Goal: Transaction & Acquisition: Obtain resource

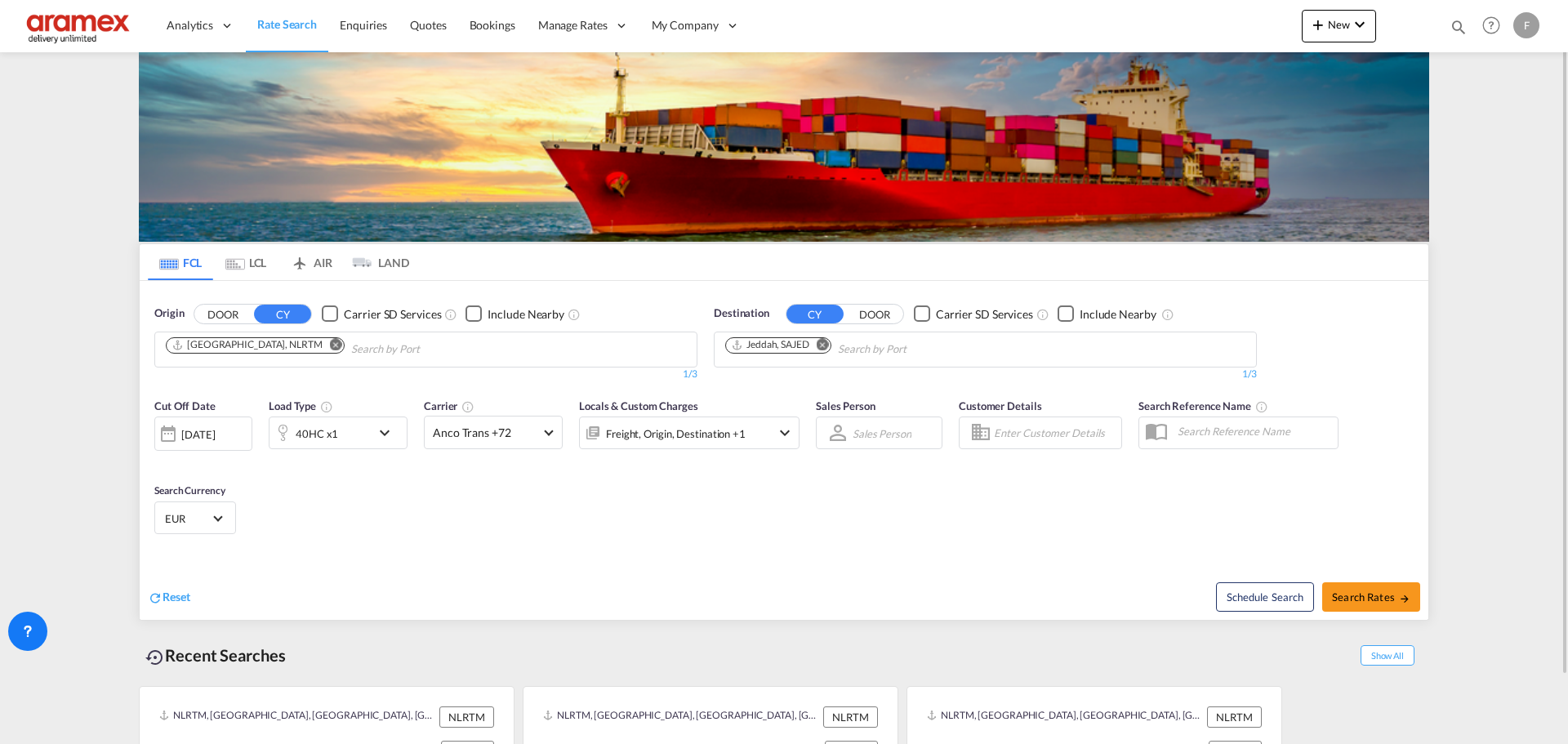
click at [822, 347] on md-icon "Remove" at bounding box center [822, 343] width 12 height 12
click at [819, 354] on input "Chips input." at bounding box center [802, 350] width 155 height 26
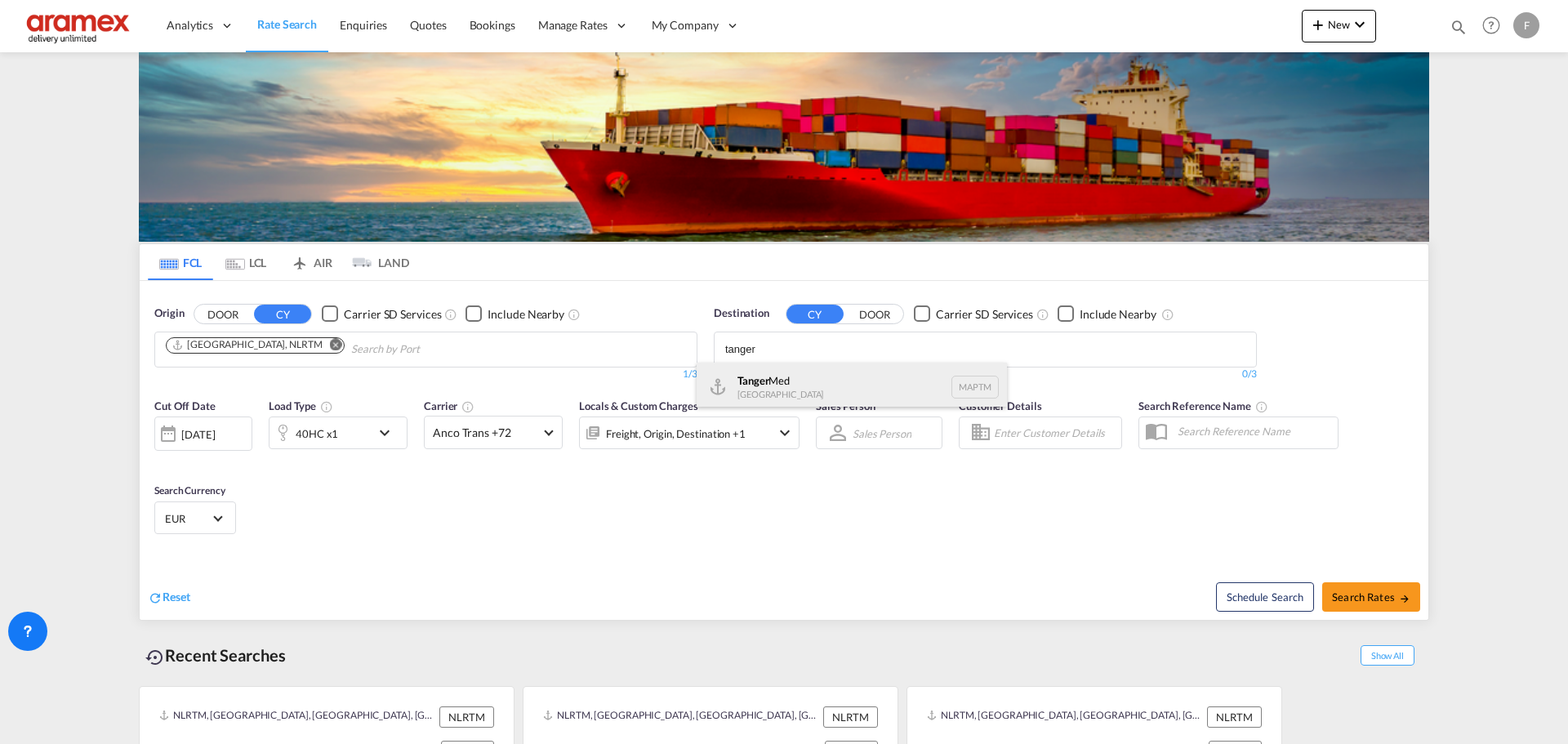
type input "tanger"
click at [800, 387] on div "Tanger Med Morocco MAPTM" at bounding box center [851, 386] width 310 height 49
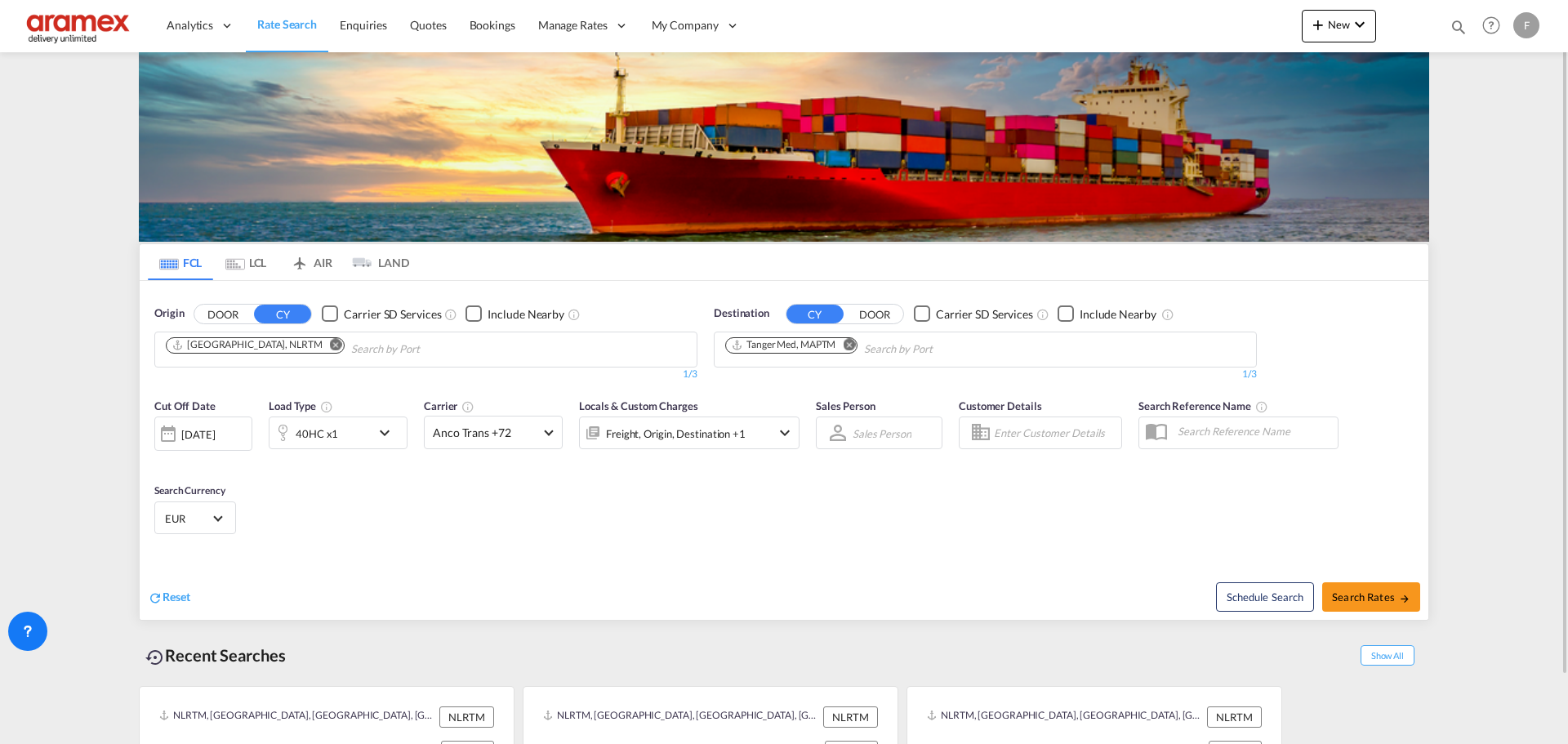
click at [340, 434] on div "40HC x1" at bounding box center [320, 433] width 101 height 33
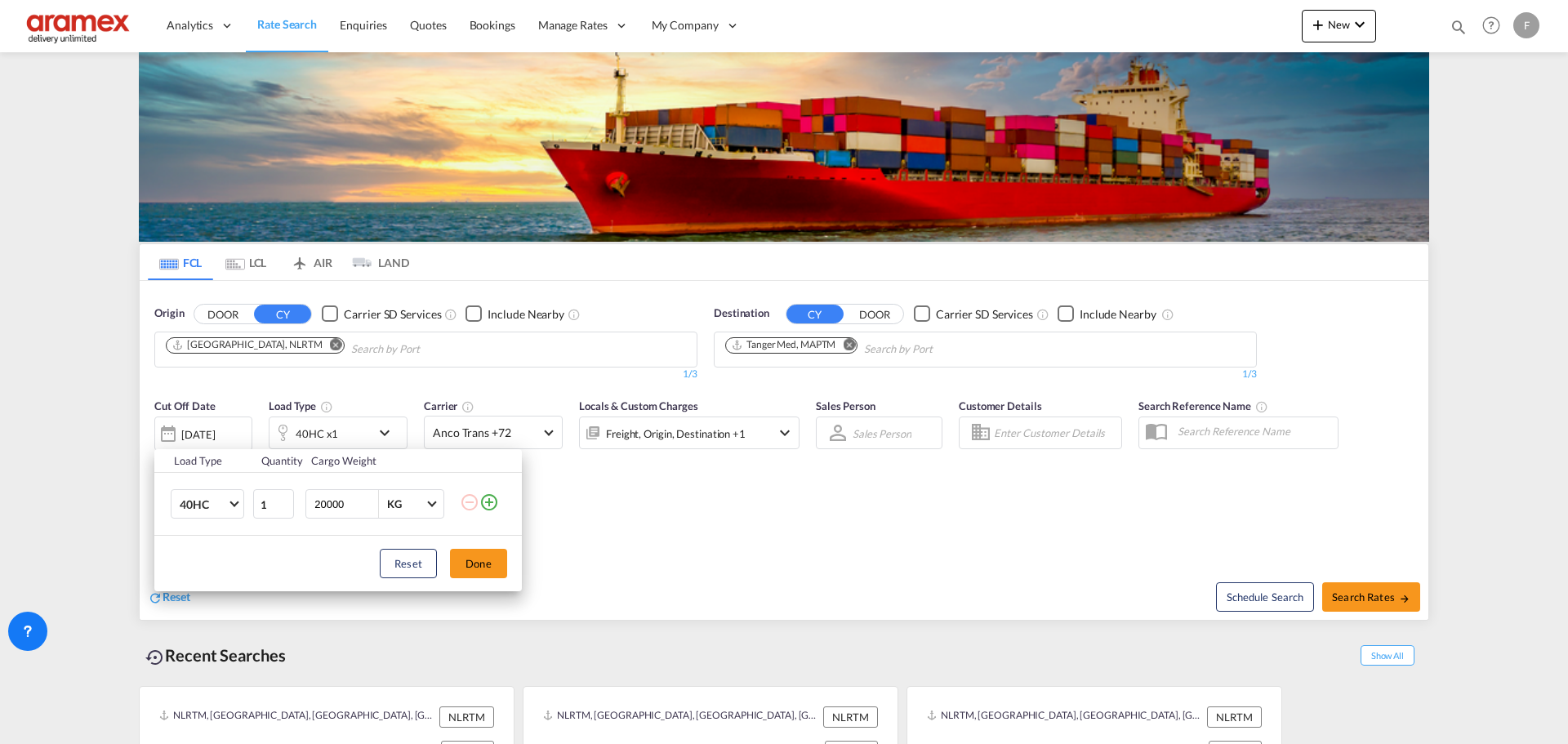
click at [341, 429] on div "Load Type Quantity Cargo Weight 40HC 20GP 40GP 40HC 45HC 20RE 40RE 40HR 20OT 40…" at bounding box center [784, 372] width 1568 height 744
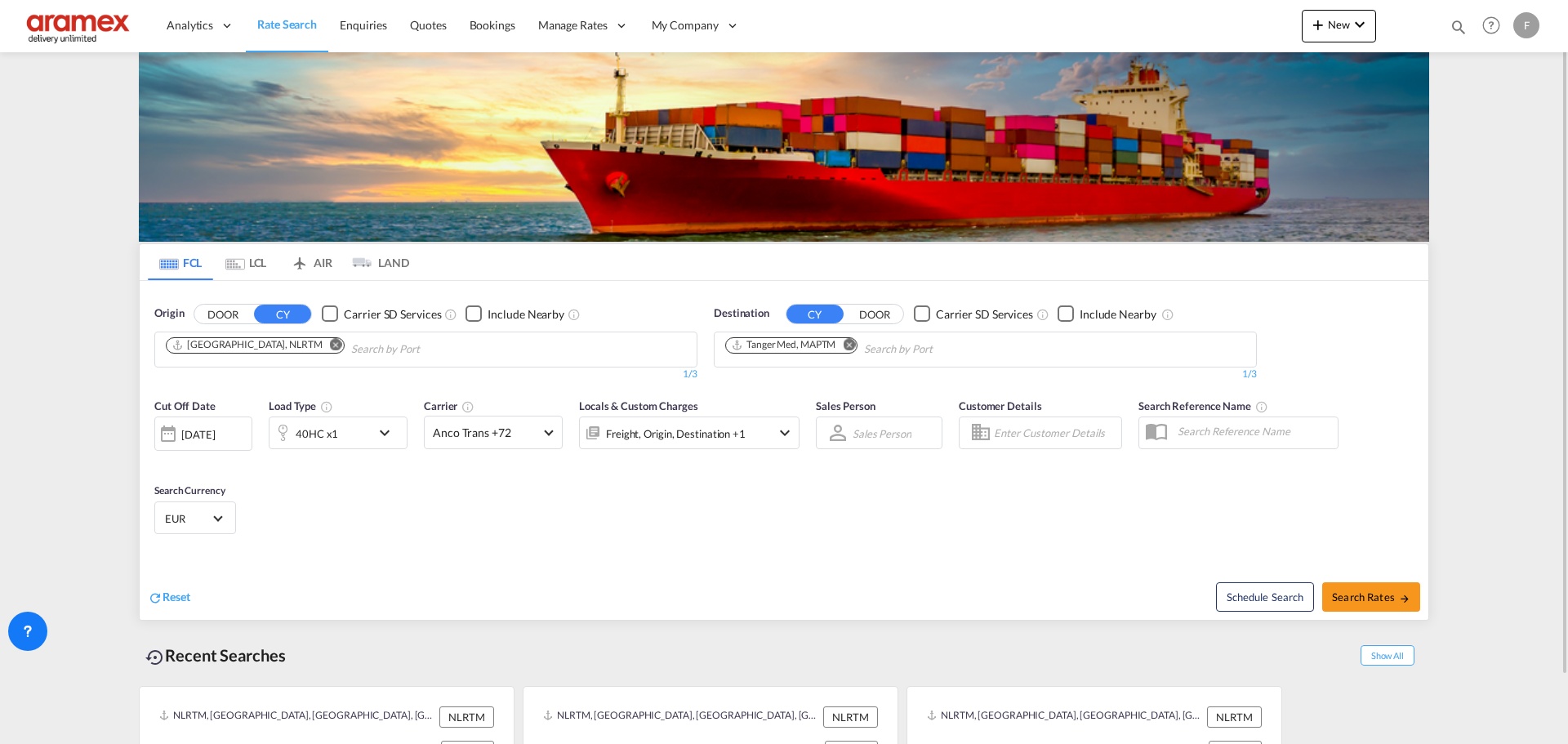
click at [671, 504] on div "Cut Off Date 19 Aug 2025 19/08/2025 Load Type 40HC x1 Carrier Anco Trans +72 On…" at bounding box center [784, 469] width 1288 height 160
click at [377, 441] on md-icon "icon-chevron-down" at bounding box center [388, 432] width 28 height 19
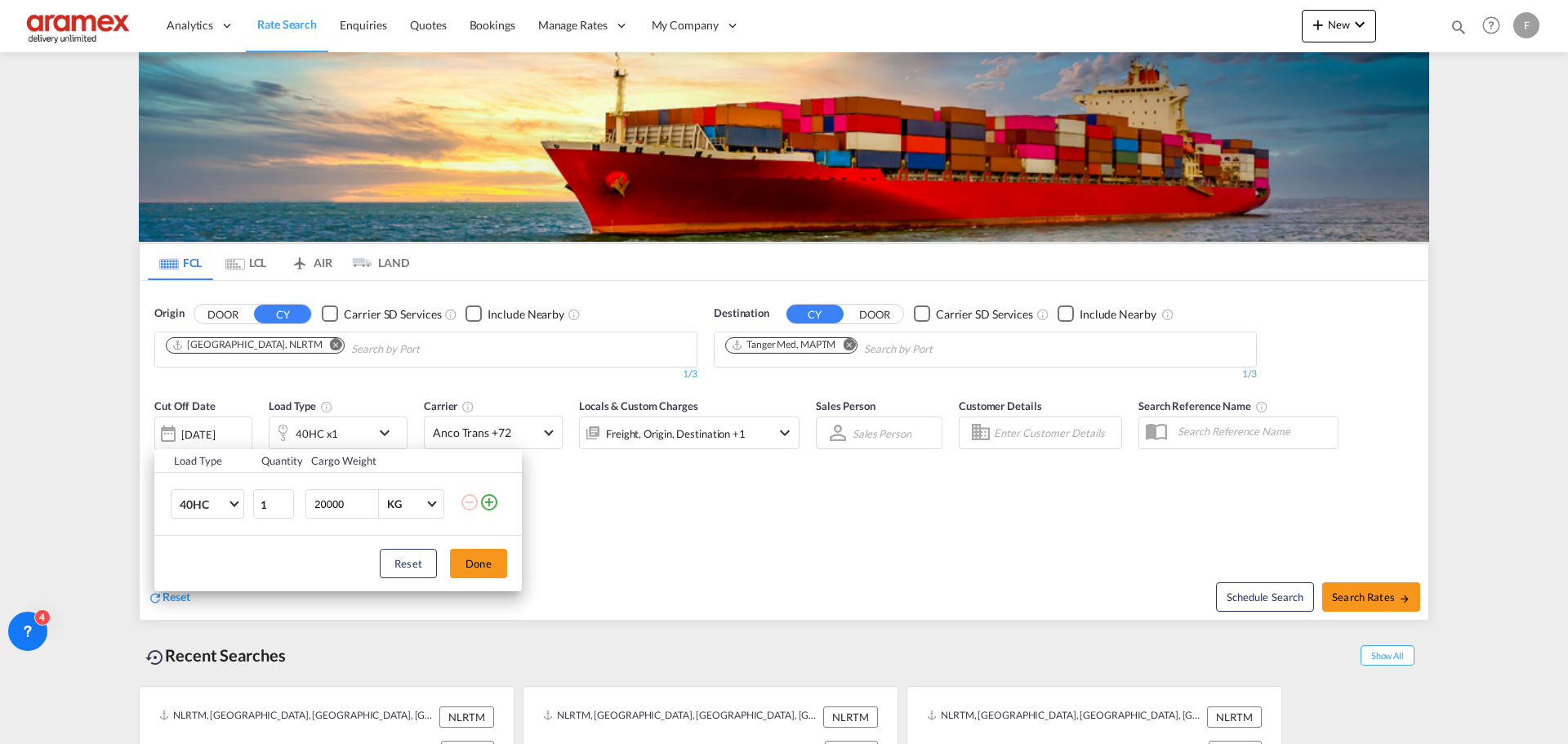
click at [375, 432] on div "Load Type Quantity Cargo Weight 40HC 20GP 40GP 40HC 45HC 20RE 40RE 40HR 20OT 40…" at bounding box center [784, 372] width 1568 height 744
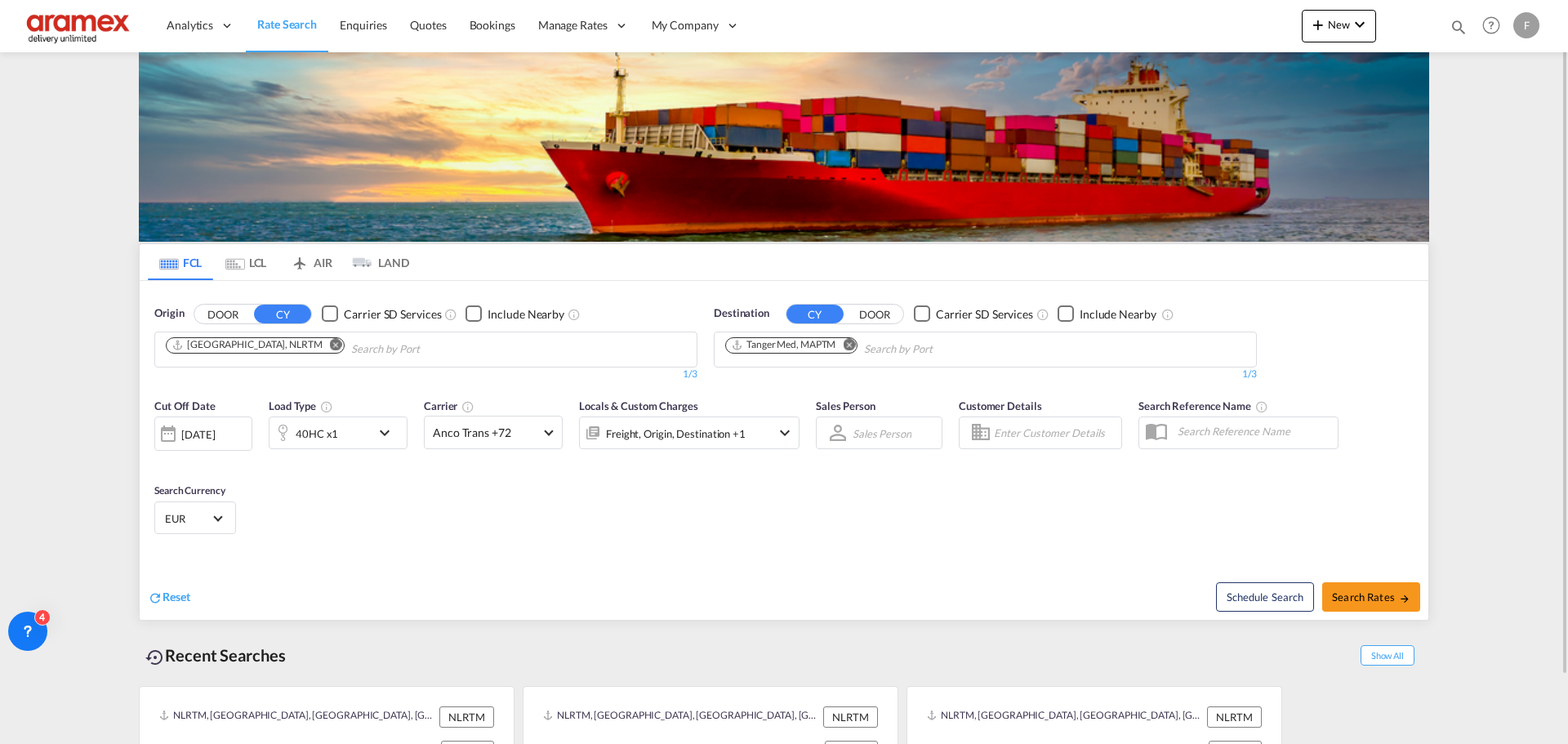
click at [644, 527] on div "Cut Off Date 19 Aug 2025 19/08/2025 Load Type 40HC x1 Carrier Anco Trans +72 On…" at bounding box center [784, 469] width 1288 height 160
click at [1357, 594] on span "Search Rates" at bounding box center [1370, 596] width 78 height 13
type input "NLRTM to MAPTM / [DATE]"
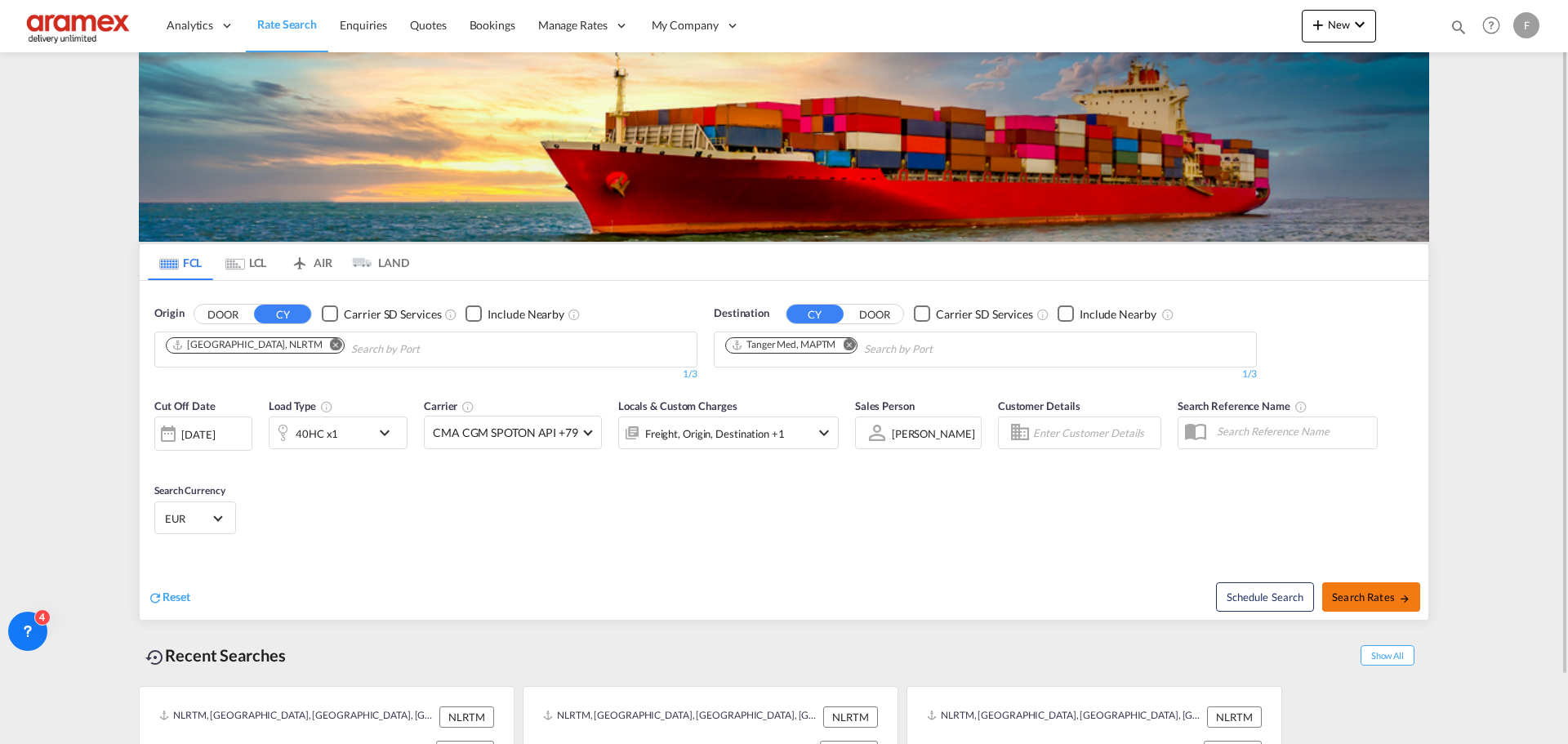
click at [1417, 603] on button "Search Rates" at bounding box center [1371, 596] width 98 height 29
type input "NLRTM to MAPTM / [DATE]"
click at [1369, 594] on span "Search Rates" at bounding box center [1370, 596] width 78 height 13
type input "NLRTM to MAPTM / [DATE]"
